Goal: Use online tool/utility: Utilize a website feature to perform a specific function

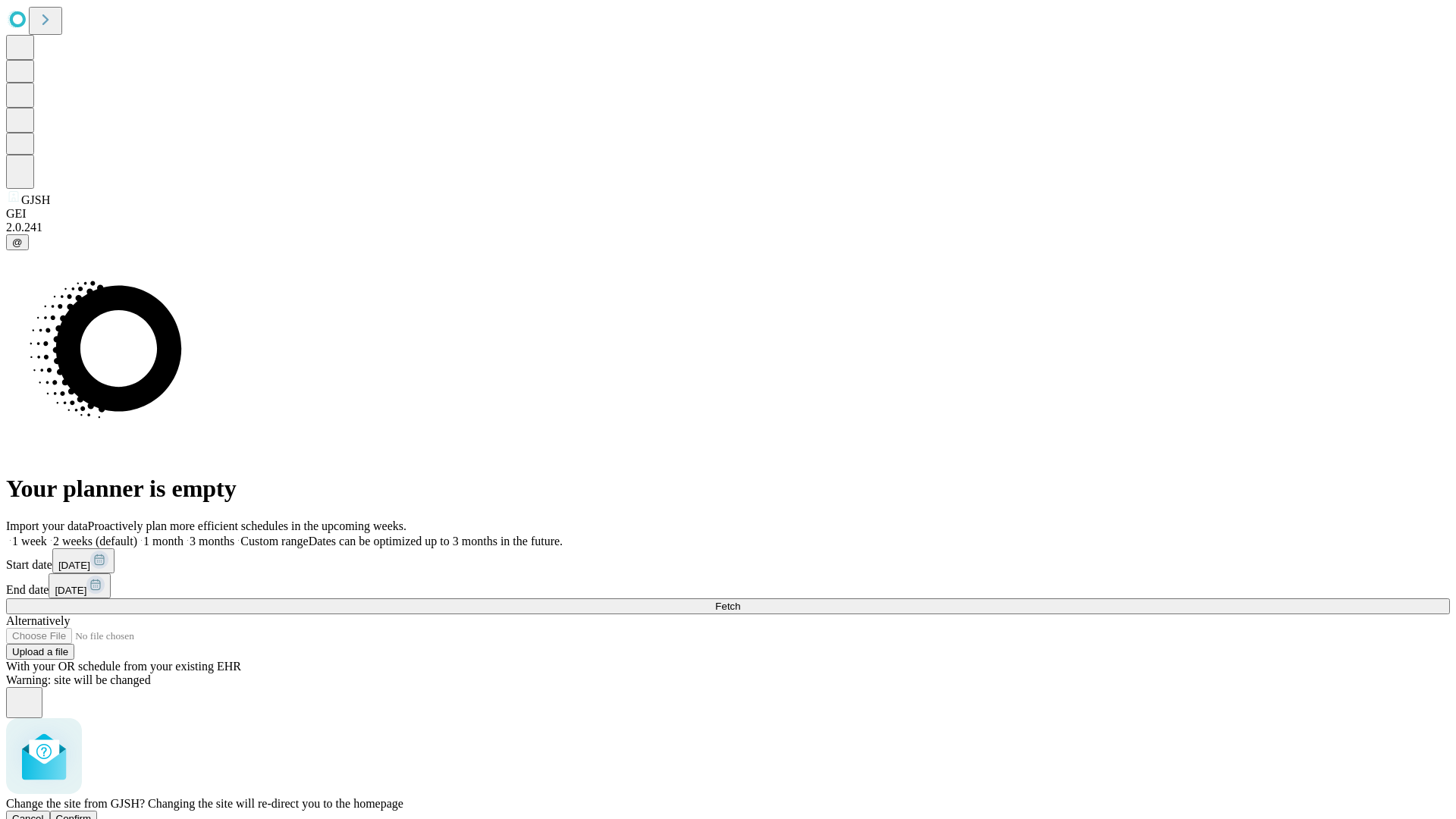
click at [91, 813] on span "Confirm" at bounding box center [74, 818] width 36 height 12
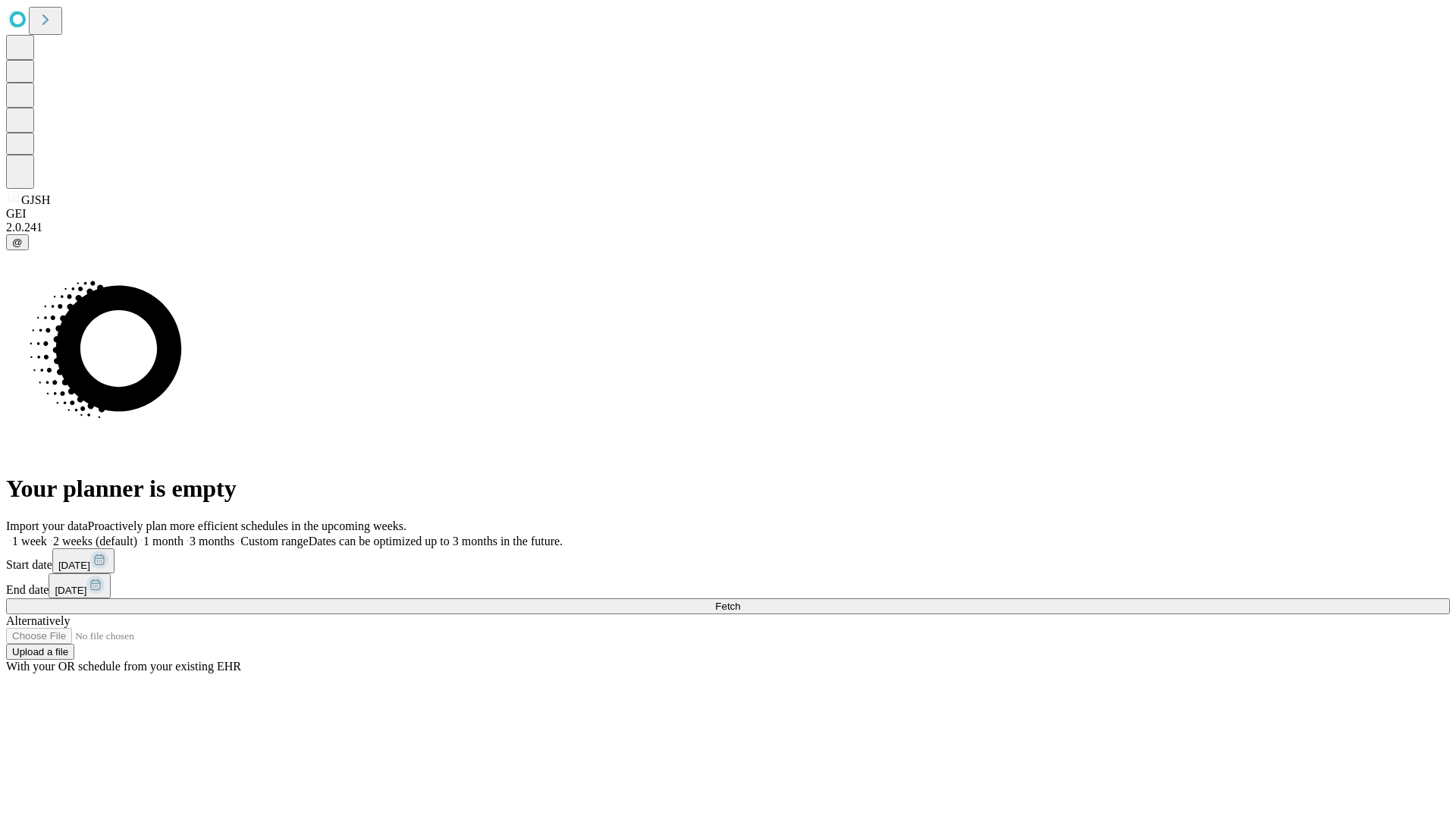
click at [138, 534] on label "2 weeks (default)" at bounding box center [92, 540] width 91 height 13
click at [740, 601] on span "Fetch" at bounding box center [728, 606] width 25 height 12
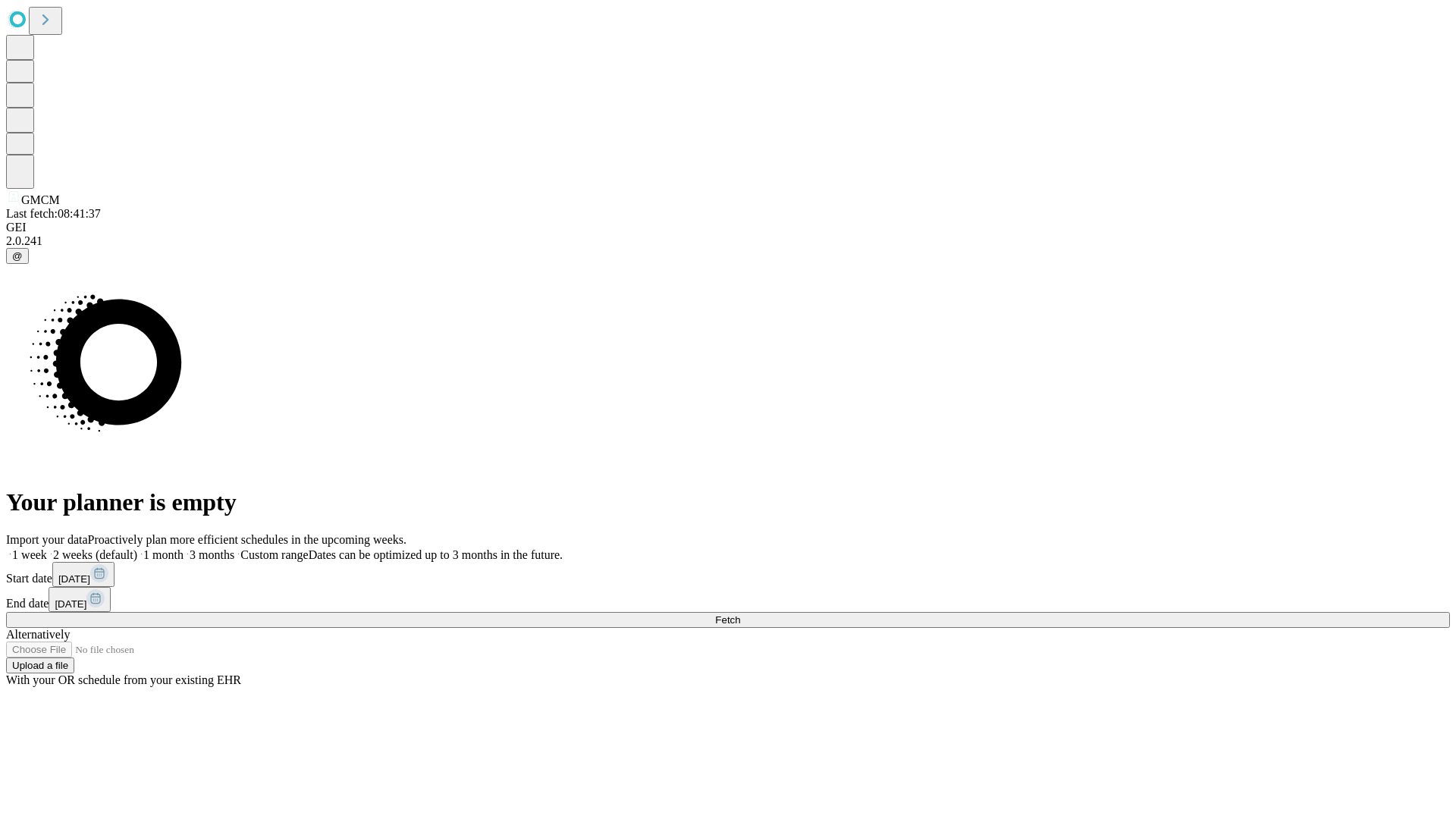
click at [138, 548] on label "2 weeks (default)" at bounding box center [92, 555] width 91 height 13
click at [740, 614] on span "Fetch" at bounding box center [728, 619] width 25 height 12
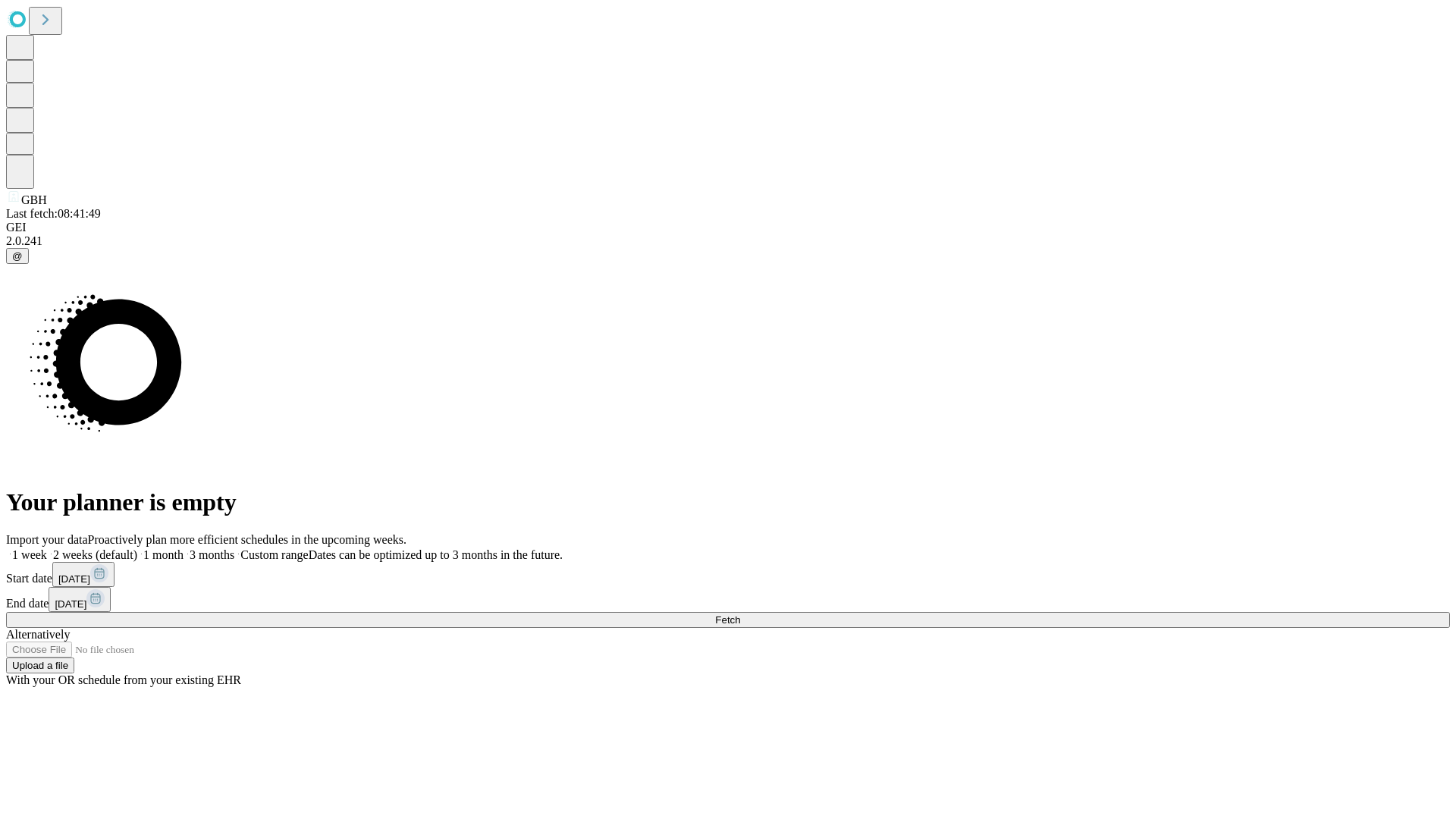
click at [138, 548] on label "2 weeks (default)" at bounding box center [92, 555] width 91 height 13
click at [740, 614] on span "Fetch" at bounding box center [728, 619] width 25 height 12
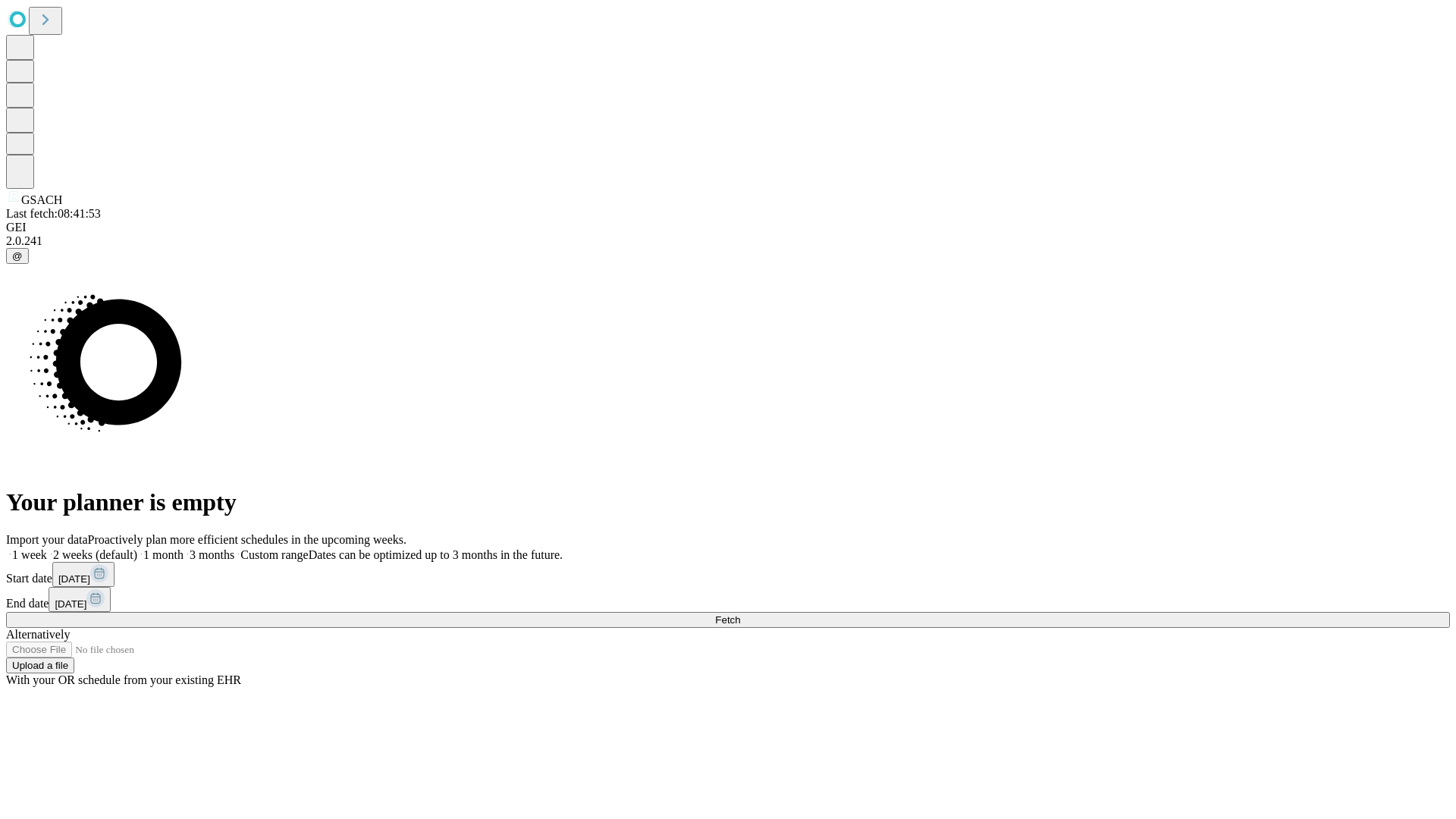
click at [138, 548] on label "2 weeks (default)" at bounding box center [92, 555] width 91 height 13
click at [740, 614] on span "Fetch" at bounding box center [728, 619] width 25 height 12
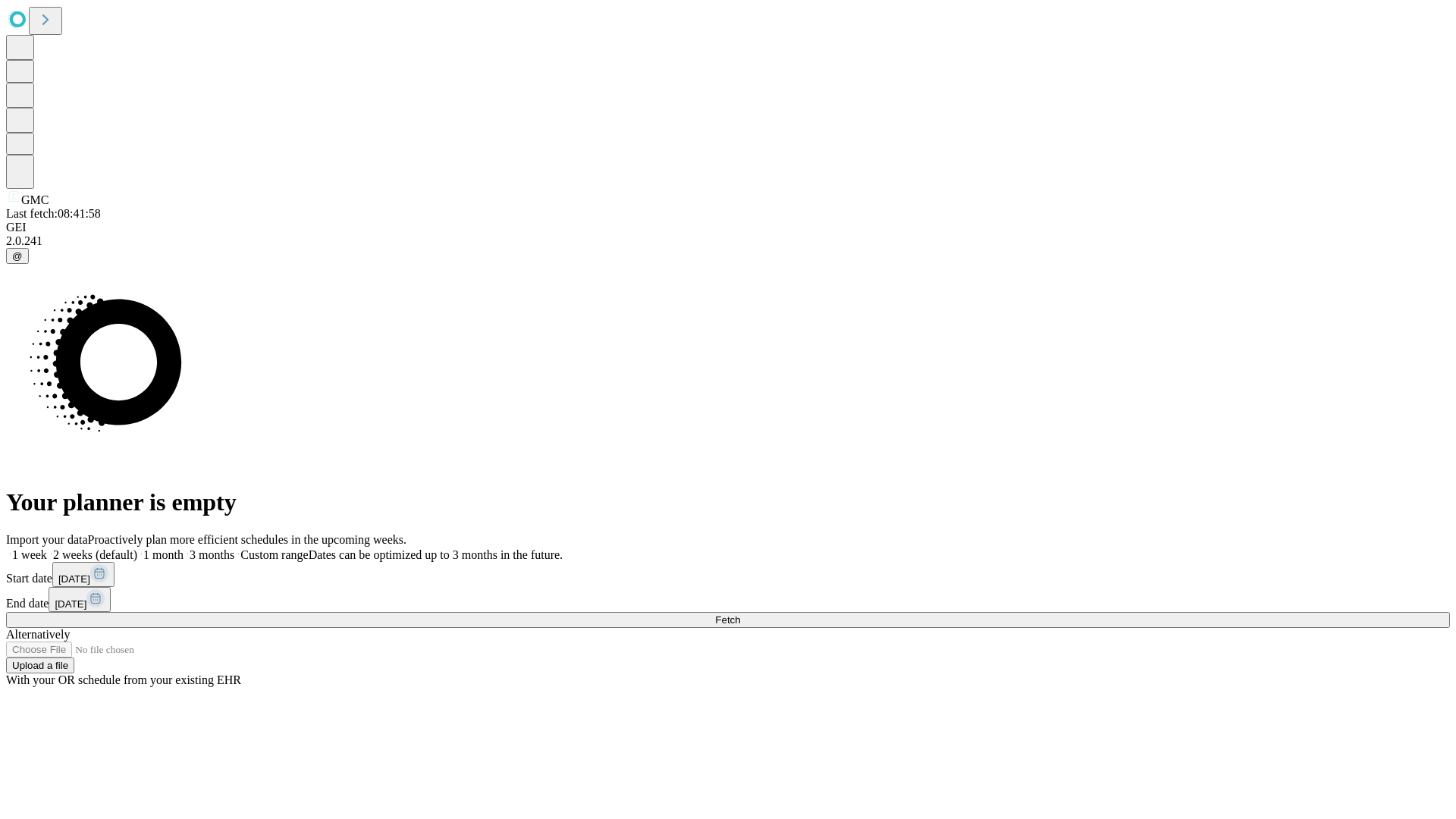
click at [138, 548] on label "2 weeks (default)" at bounding box center [92, 555] width 91 height 13
click at [740, 614] on span "Fetch" at bounding box center [728, 619] width 25 height 12
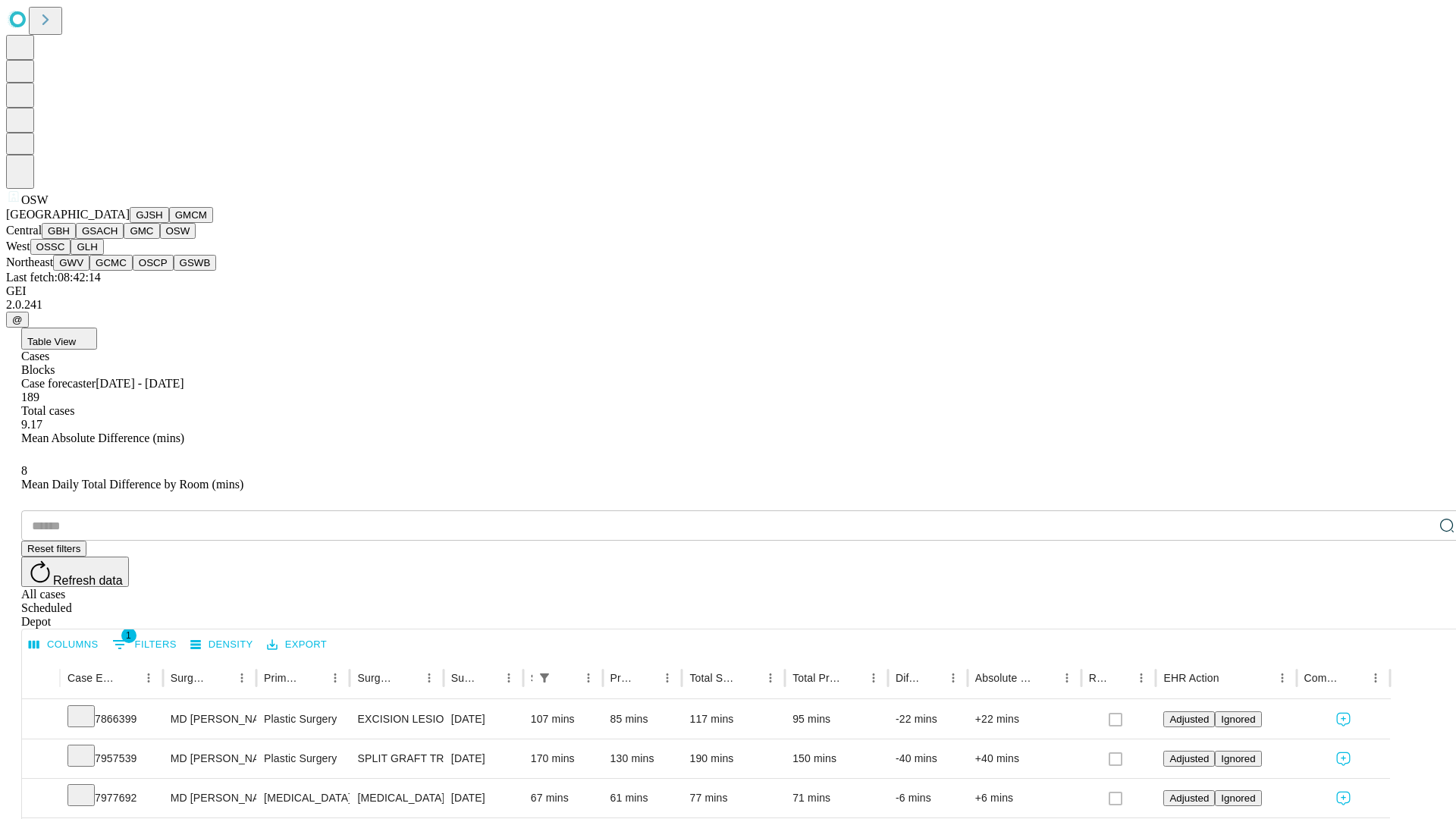
click at [71, 255] on button "OSSC" at bounding box center [51, 247] width 41 height 16
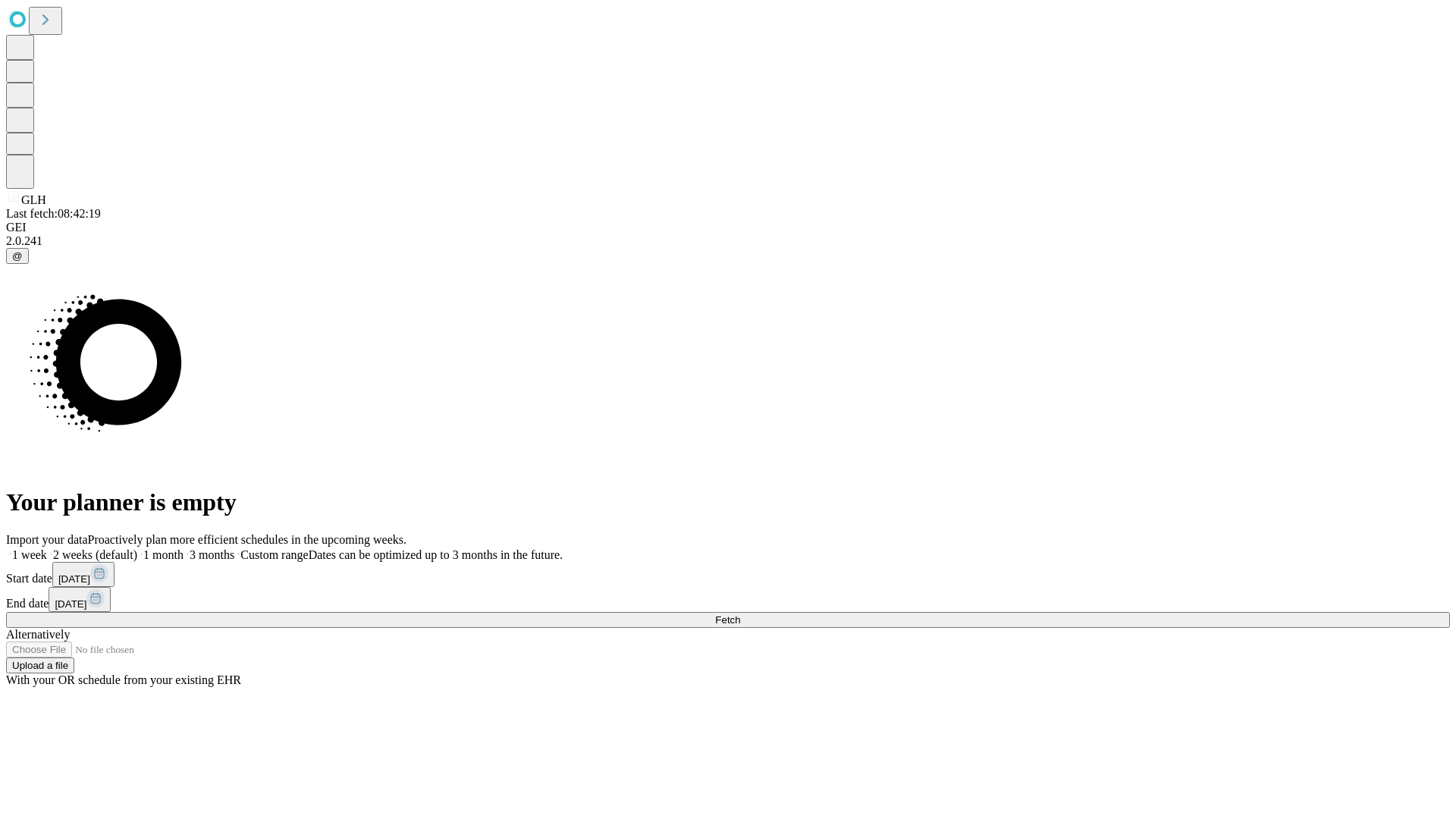
click at [138, 548] on label "2 weeks (default)" at bounding box center [92, 555] width 91 height 13
click at [740, 614] on span "Fetch" at bounding box center [728, 619] width 25 height 12
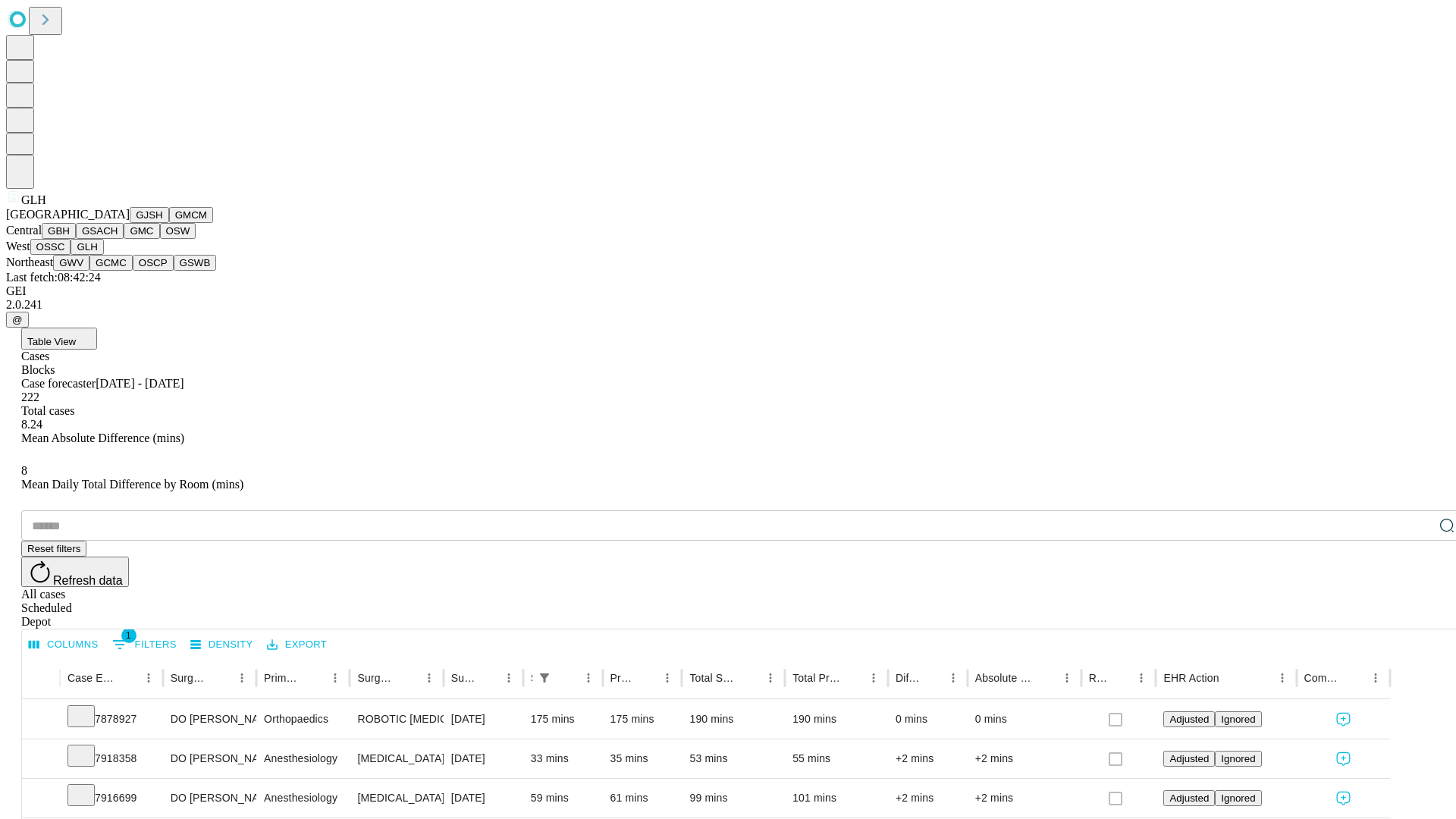
click at [90, 271] on button "GWV" at bounding box center [71, 263] width 36 height 16
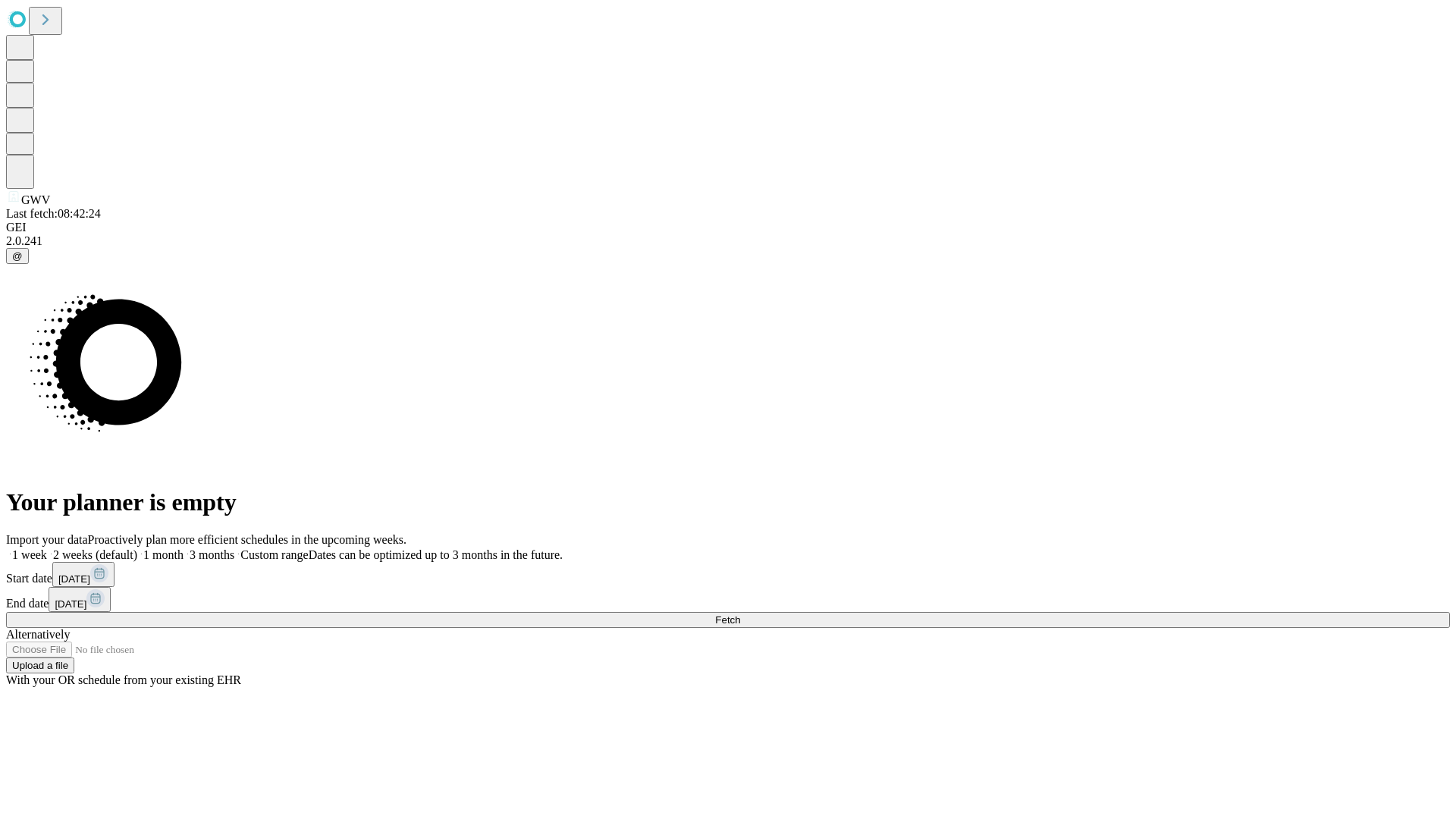
click at [138, 548] on label "2 weeks (default)" at bounding box center [92, 555] width 91 height 13
click at [740, 614] on span "Fetch" at bounding box center [728, 619] width 25 height 12
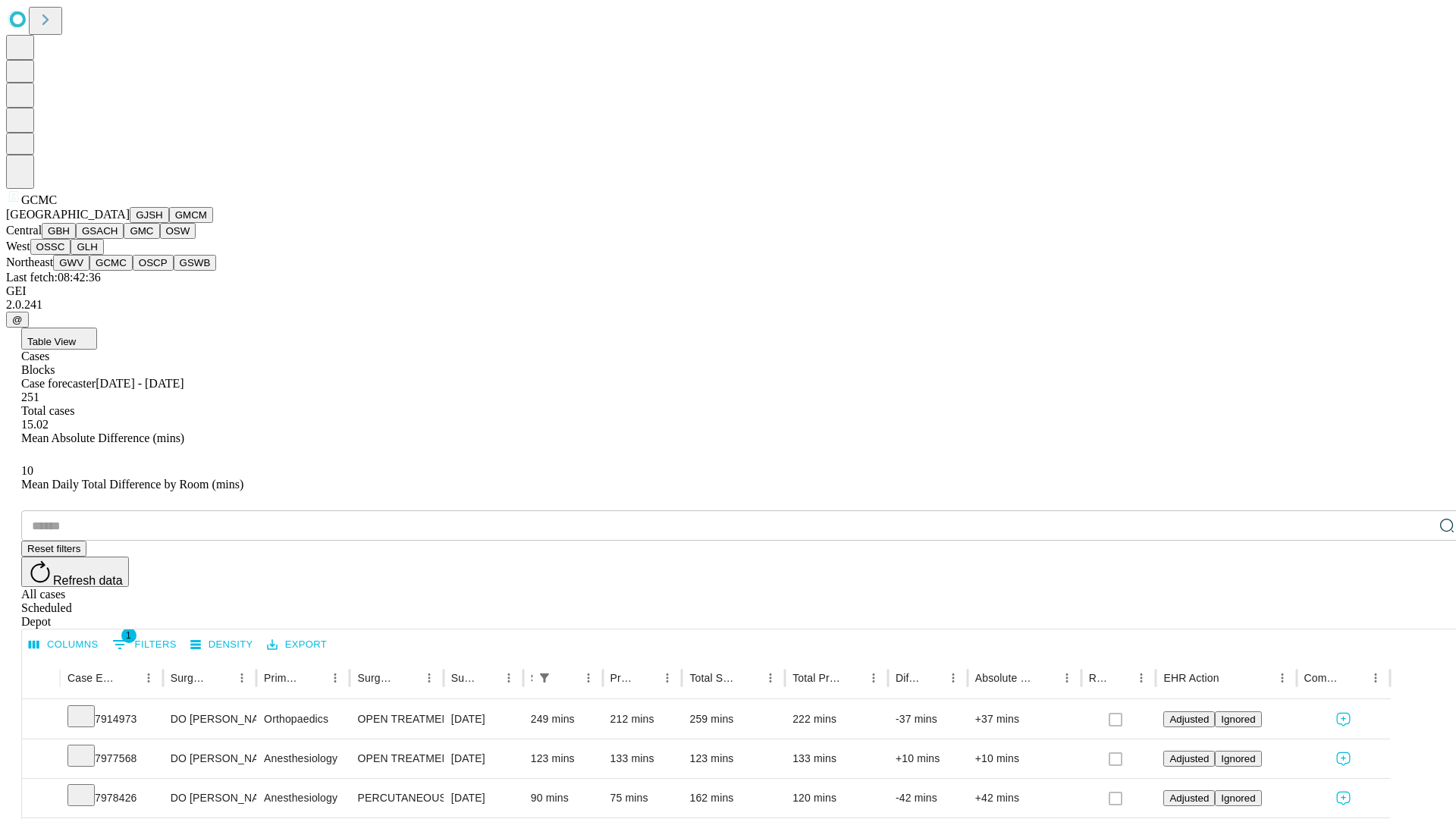
click at [132, 271] on button "OSCP" at bounding box center [153, 263] width 41 height 16
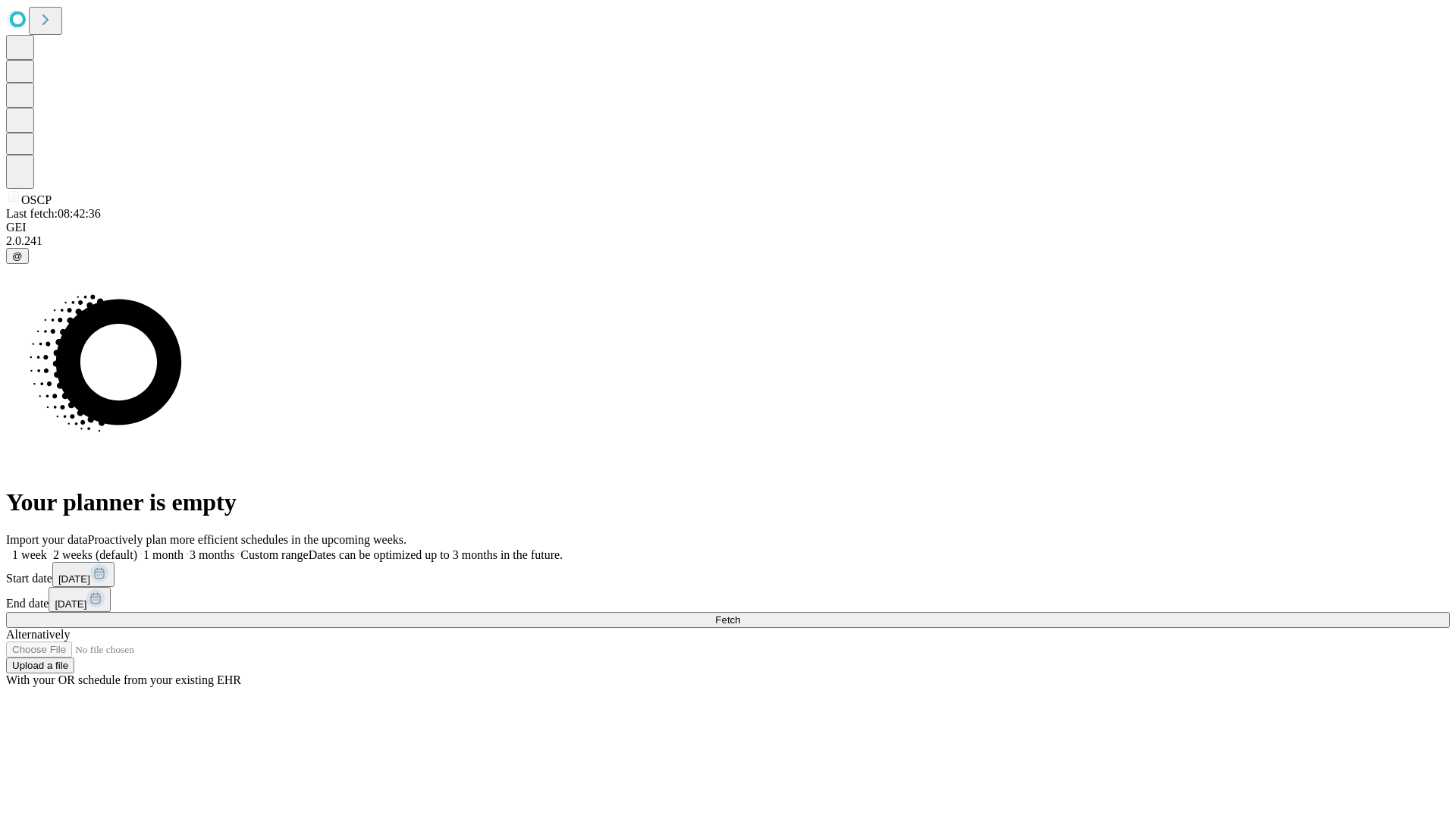
click at [138, 548] on label "2 weeks (default)" at bounding box center [92, 555] width 91 height 13
click at [740, 614] on span "Fetch" at bounding box center [728, 619] width 25 height 12
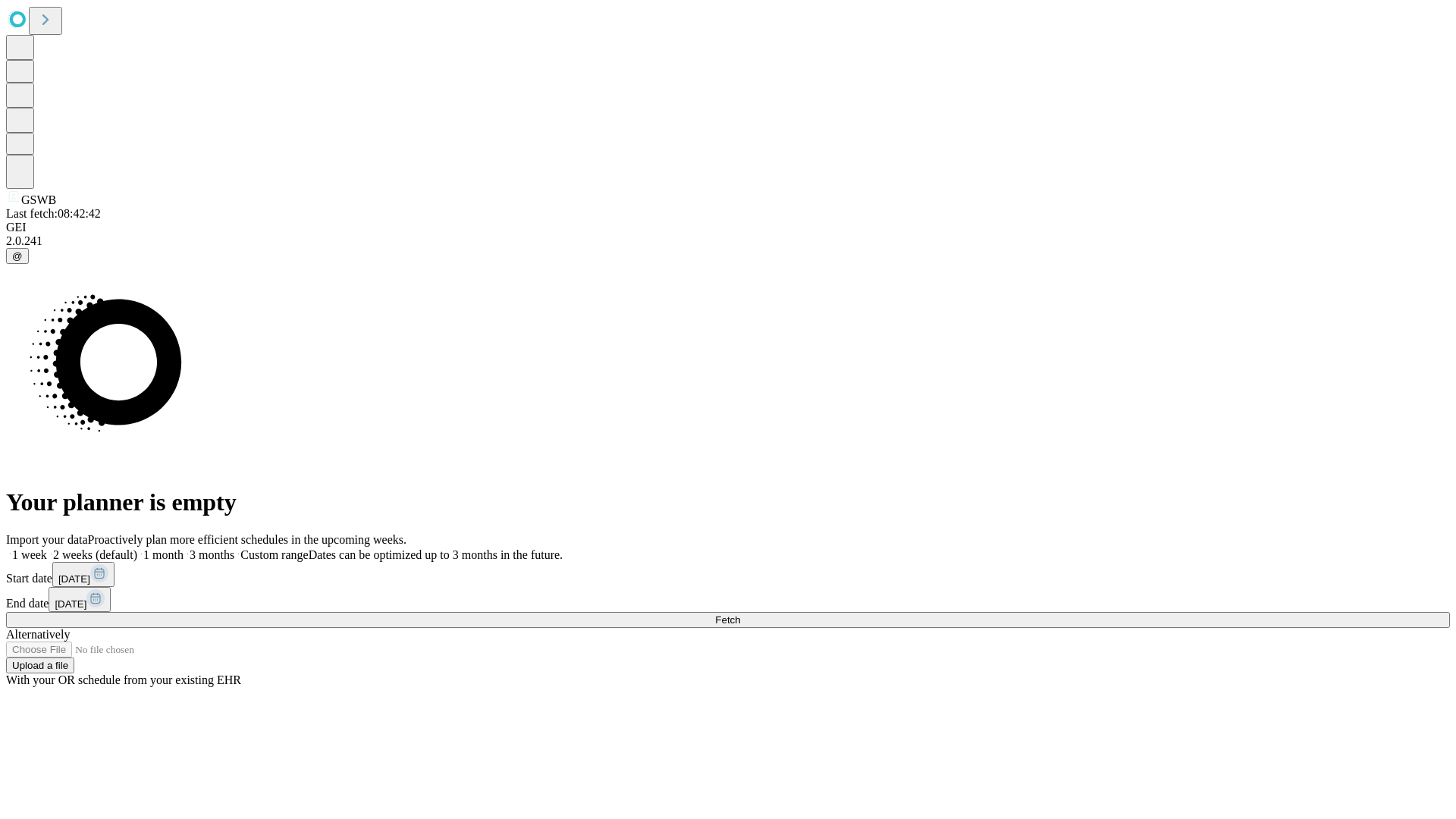
click at [138, 548] on label "2 weeks (default)" at bounding box center [92, 555] width 91 height 13
click at [740, 614] on span "Fetch" at bounding box center [728, 619] width 25 height 12
